Goal: Contribute content: Add original content to the website for others to see

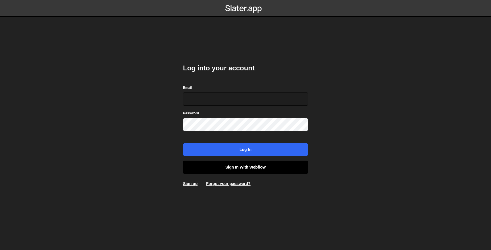
click at [259, 171] on link "Sign in with Webflow" at bounding box center [245, 167] width 125 height 13
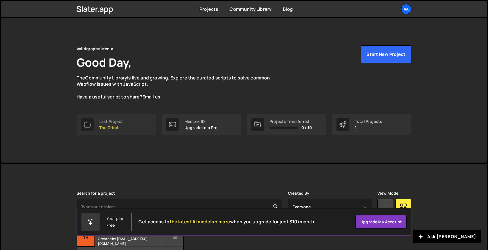
click at [131, 124] on link "Last Project The Grind" at bounding box center [117, 125] width 80 height 22
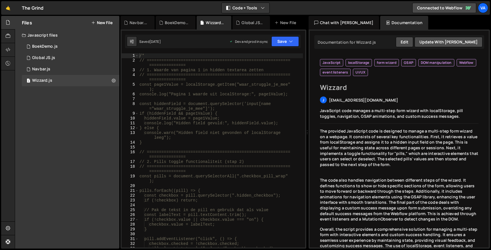
click at [37, 35] on div "Javascript files" at bounding box center [67, 35] width 104 height 11
click at [7, 24] on icon at bounding box center [8, 22] width 5 height 6
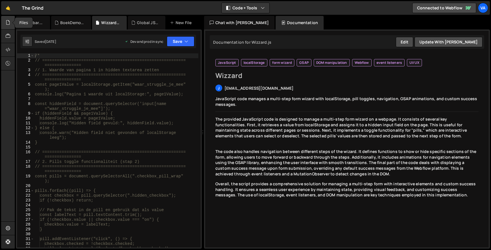
click at [2, 26] on div at bounding box center [8, 23] width 14 height 14
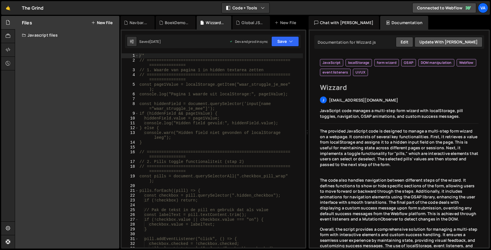
click at [97, 23] on button "New File" at bounding box center [101, 22] width 21 height 5
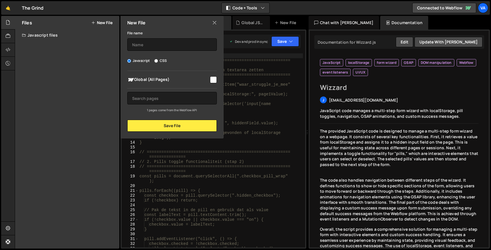
click at [156, 60] on input "CSS" at bounding box center [156, 61] width 4 height 4
radio input "true"
click at [165, 49] on input "text" at bounding box center [171, 44] width 89 height 12
type input "s"
type input "default"
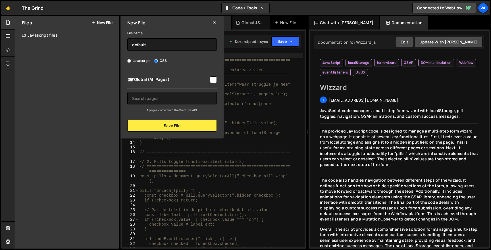
click at [214, 78] on input "checkbox" at bounding box center [213, 79] width 7 height 7
checkbox input "true"
click at [182, 129] on button "Save File" at bounding box center [171, 126] width 89 height 12
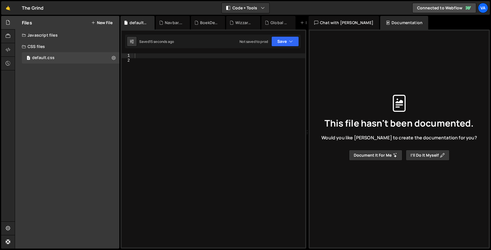
click at [247, 50] on div "XXXXXXXXXXXXXXXXXXXXXXXXXXXXXXXXXXXXXXXXXXXXXXXXXXXXXXXXXXXXXXXXXXXXXXXXXXXXXXX…" at bounding box center [213, 139] width 186 height 219
click at [246, 56] on div at bounding box center [218, 155] width 171 height 204
paste textarea "}"
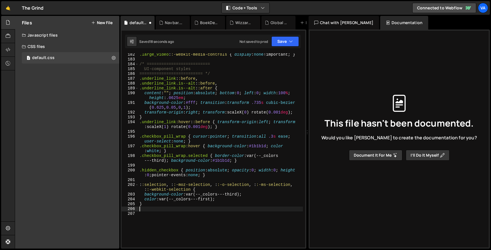
scroll to position [919, 0]
type textarea "}"
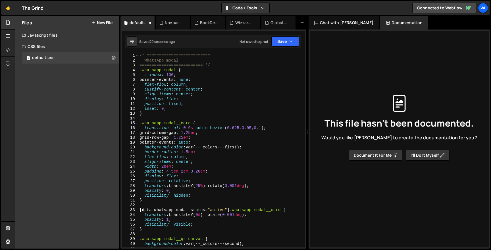
scroll to position [0, 0]
click at [289, 37] on button "Save" at bounding box center [285, 41] width 28 height 10
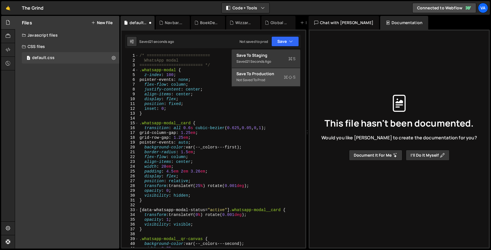
click at [265, 73] on div "Save to Production S" at bounding box center [265, 74] width 59 height 6
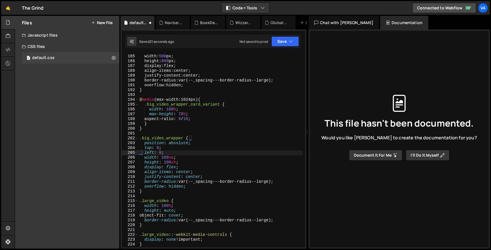
scroll to position [888, 0]
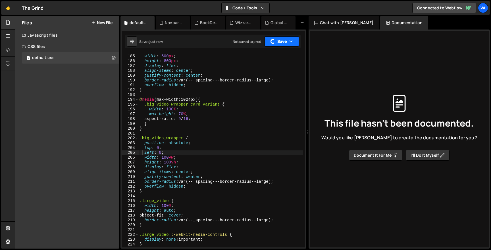
click at [286, 39] on button "Save" at bounding box center [281, 41] width 34 height 10
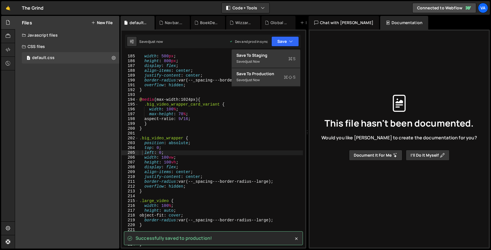
type textarea "max-height: 70%;"
click at [272, 114] on div "position : absolute ; width : 500 px ; height : 800 px ; display : flex ; align…" at bounding box center [220, 151] width 164 height 204
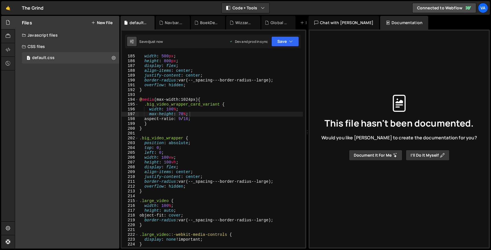
click at [128, 46] on button at bounding box center [132, 41] width 10 height 10
select select "editor"
select select "ace/theme/monokai"
type input "14"
checkbox input "true"
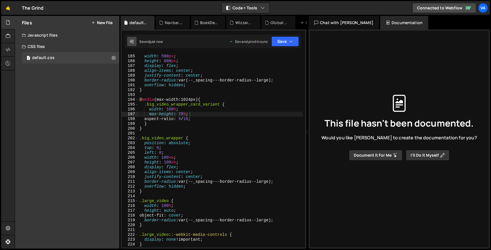
checkbox input "true"
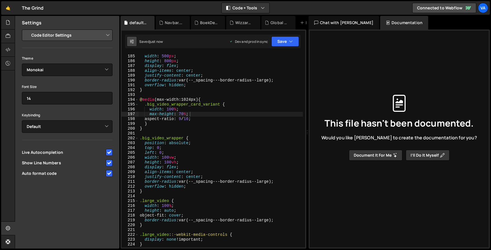
click at [129, 42] on button at bounding box center [132, 41] width 10 height 10
click at [7, 48] on icon at bounding box center [8, 50] width 5 height 6
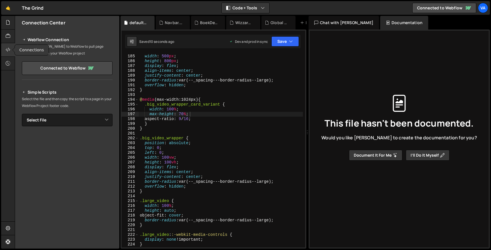
click at [7, 48] on icon at bounding box center [8, 50] width 5 height 6
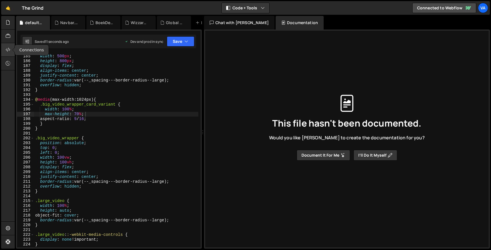
click at [7, 48] on icon at bounding box center [8, 50] width 5 height 6
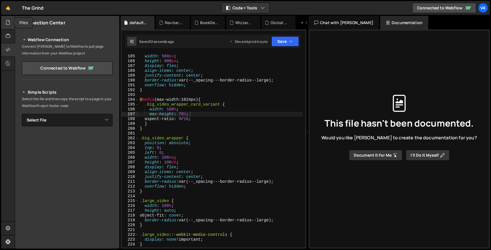
click at [11, 23] on div at bounding box center [8, 23] width 14 height 14
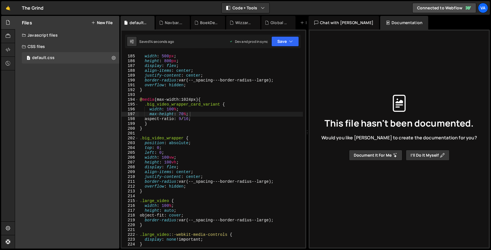
click at [65, 50] on div "CSS files" at bounding box center [67, 46] width 104 height 11
click at [67, 32] on div "Javascript files" at bounding box center [67, 35] width 104 height 11
click at [10, 50] on icon at bounding box center [8, 50] width 5 height 6
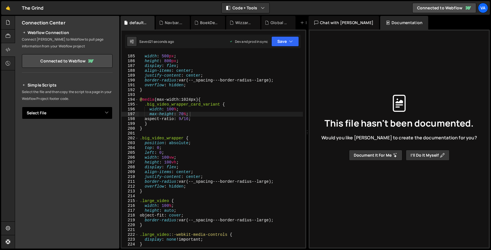
scroll to position [7, 0]
click at [9, 62] on icon at bounding box center [8, 63] width 5 height 6
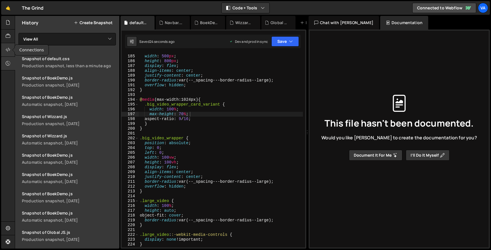
click at [10, 46] on div at bounding box center [8, 50] width 14 height 14
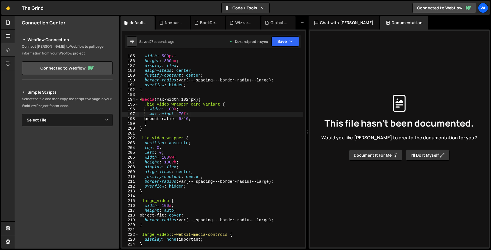
scroll to position [0, 0]
click at [7, 23] on icon at bounding box center [8, 22] width 5 height 6
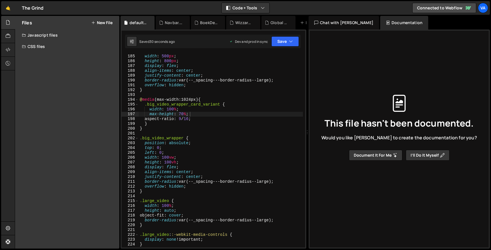
click at [68, 45] on div "CSS files" at bounding box center [67, 46] width 104 height 11
click at [54, 51] on div "CSS files" at bounding box center [67, 46] width 104 height 11
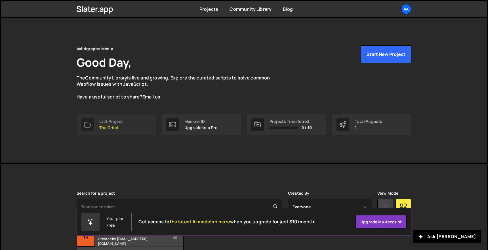
click at [102, 116] on link "Last Project The Grind" at bounding box center [117, 125] width 80 height 22
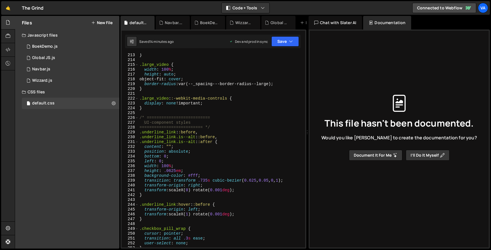
scroll to position [1109, 0]
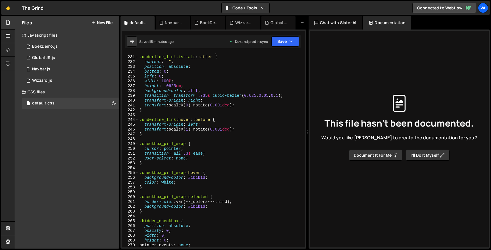
click at [274, 95] on div ".underline_link.is--alt : :before , .underline_link.is--alt : :after { content …" at bounding box center [220, 152] width 164 height 204
type textarea "}"
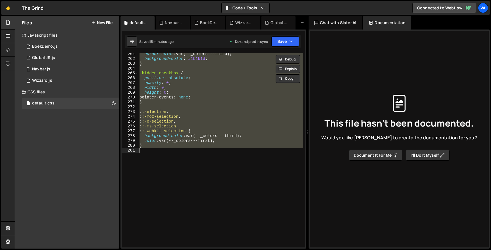
scroll to position [0, 0]
click at [191, 152] on div "border-color : var(--_colors---third) ; background-color : #1b1b1d ; } .hidden_…" at bounding box center [220, 150] width 164 height 194
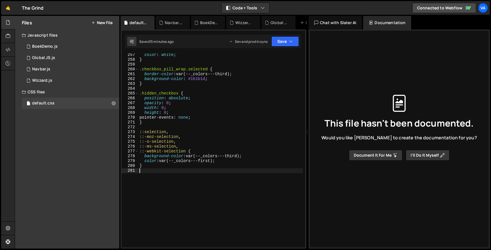
scroll to position [1237, 0]
click at [205, 137] on div "color : white ; } .checkbox_pill_wrap.selected { border-color : var(--_colors--…" at bounding box center [220, 154] width 164 height 204
type textarea "}"
paste textarea
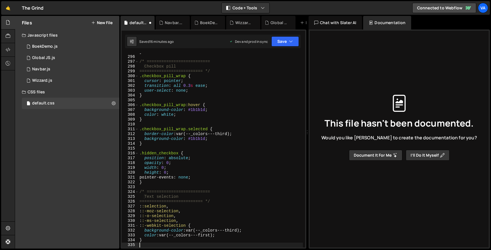
scroll to position [1432, 0]
click at [285, 39] on button "Save" at bounding box center [285, 41] width 28 height 10
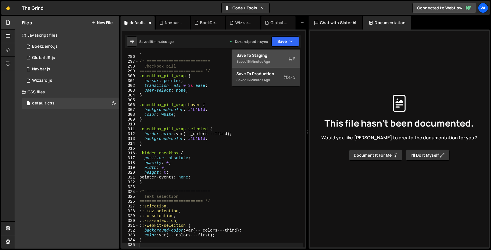
click at [276, 56] on div "Save to Staging S" at bounding box center [265, 56] width 59 height 6
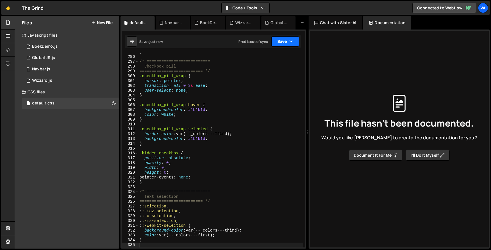
click at [289, 44] on icon "button" at bounding box center [291, 42] width 4 height 6
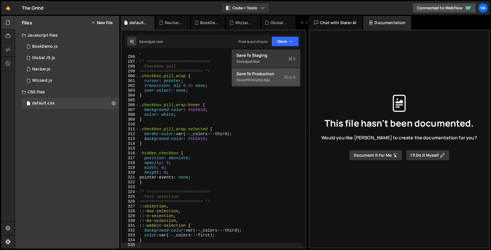
click at [278, 71] on button "Save to Production S Saved 16 minutes ago" at bounding box center [266, 77] width 68 height 18
